Goal: Task Accomplishment & Management: Use online tool/utility

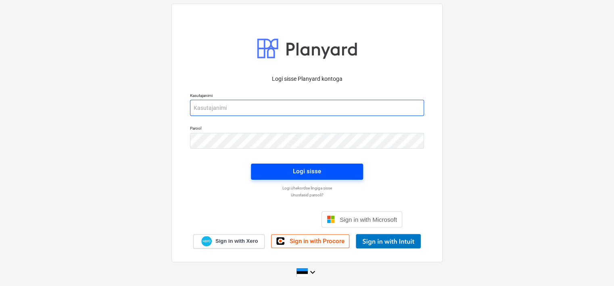
type input "[EMAIL_ADDRESS][DOMAIN_NAME]"
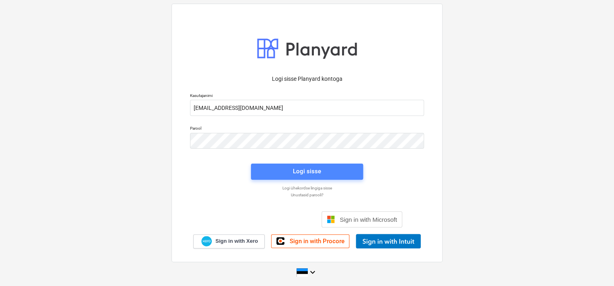
click at [283, 168] on span "Logi sisse" at bounding box center [307, 171] width 93 height 10
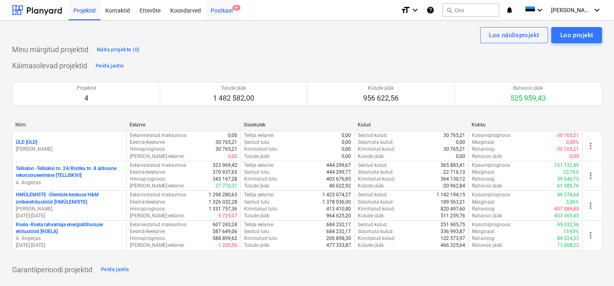
click at [219, 12] on div "Postkast 9+" at bounding box center [222, 10] width 32 height 21
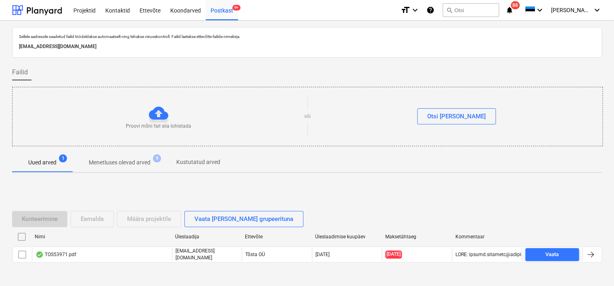
click at [115, 44] on p "[EMAIL_ADDRESS][DOMAIN_NAME]" at bounding box center [307, 46] width 576 height 8
copy p "[EMAIL_ADDRESS][DOMAIN_NAME]"
click at [181, 13] on div "Koondarved" at bounding box center [185, 10] width 40 height 21
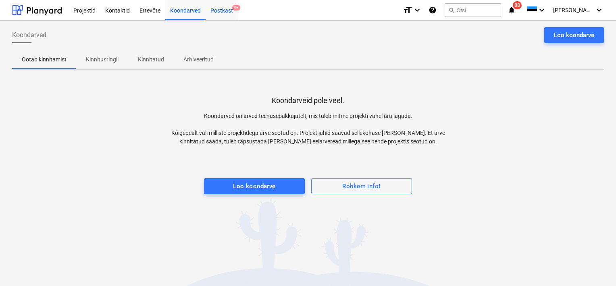
click at [218, 11] on div "Postkast 9+" at bounding box center [222, 10] width 32 height 21
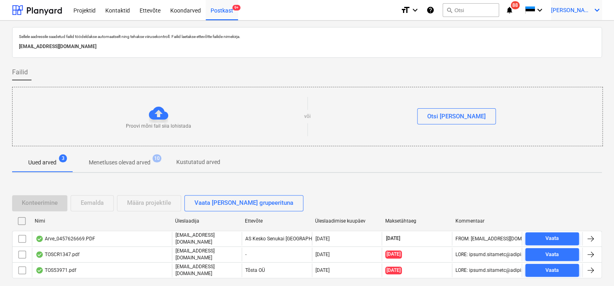
click at [576, 8] on span "[PERSON_NAME]" at bounding box center [571, 10] width 40 height 6
